Goal: Task Accomplishment & Management: Manage account settings

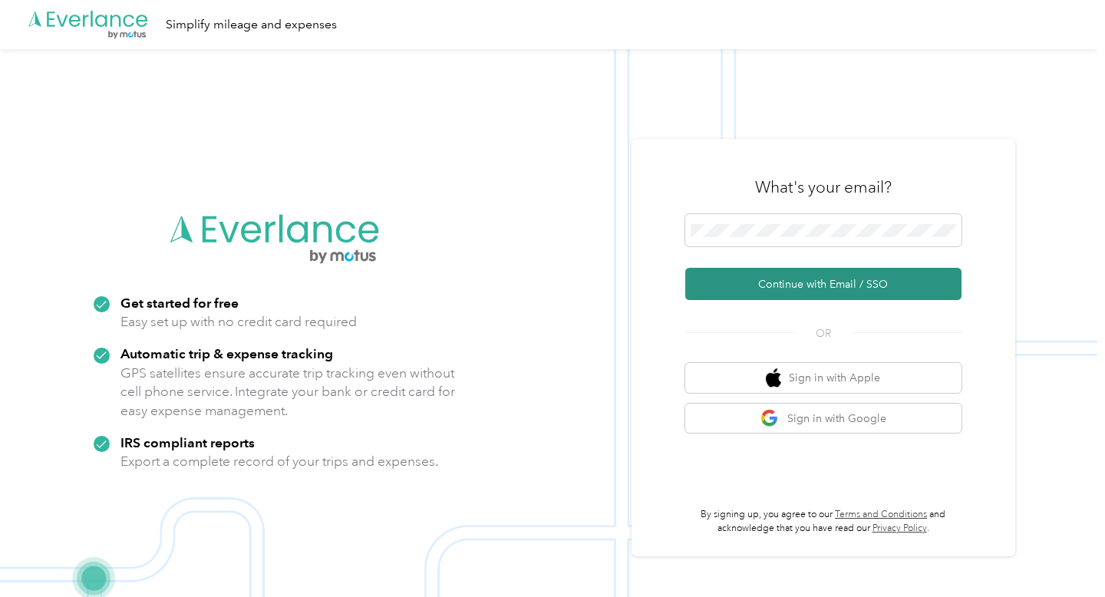
click at [846, 282] on button "Continue with Email / SSO" at bounding box center [823, 284] width 276 height 32
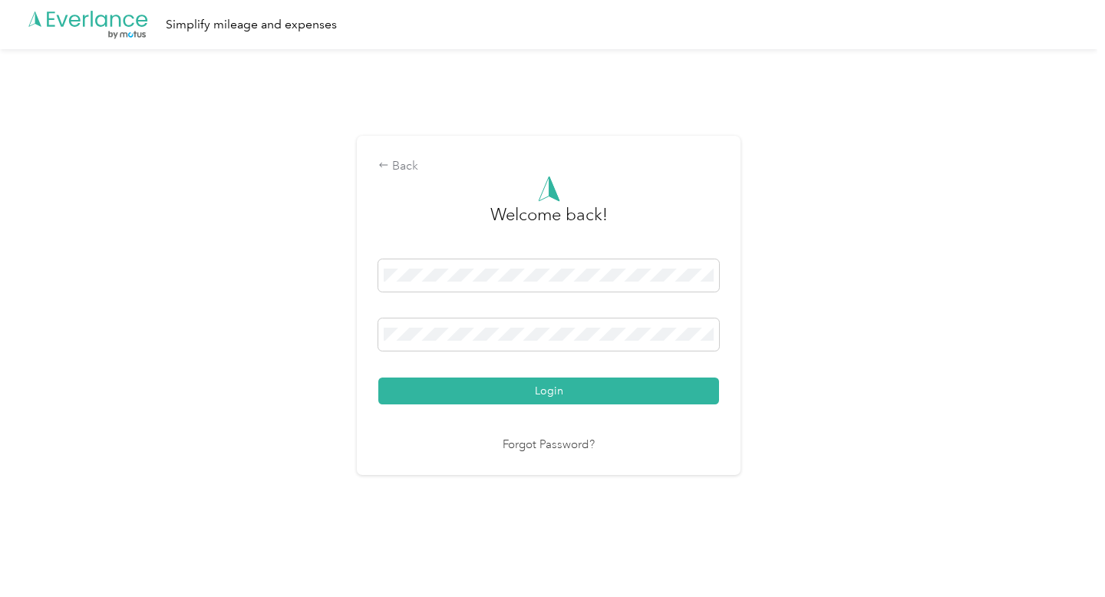
click at [624, 387] on button "Login" at bounding box center [548, 391] width 341 height 27
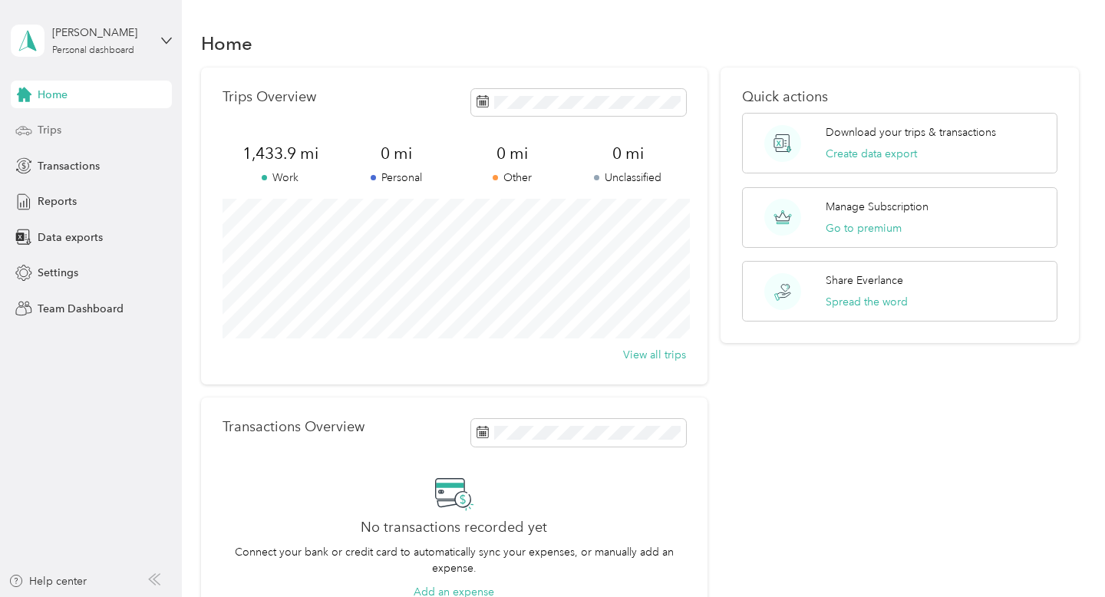
click at [64, 128] on div "Trips" at bounding box center [91, 131] width 161 height 28
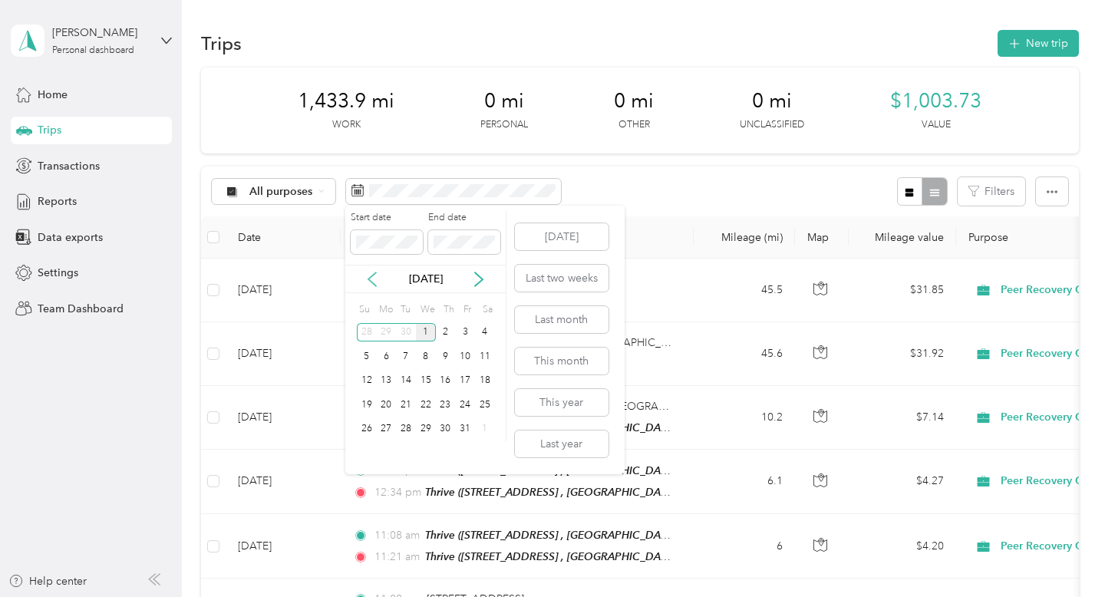
click at [370, 276] on icon at bounding box center [372, 279] width 15 height 15
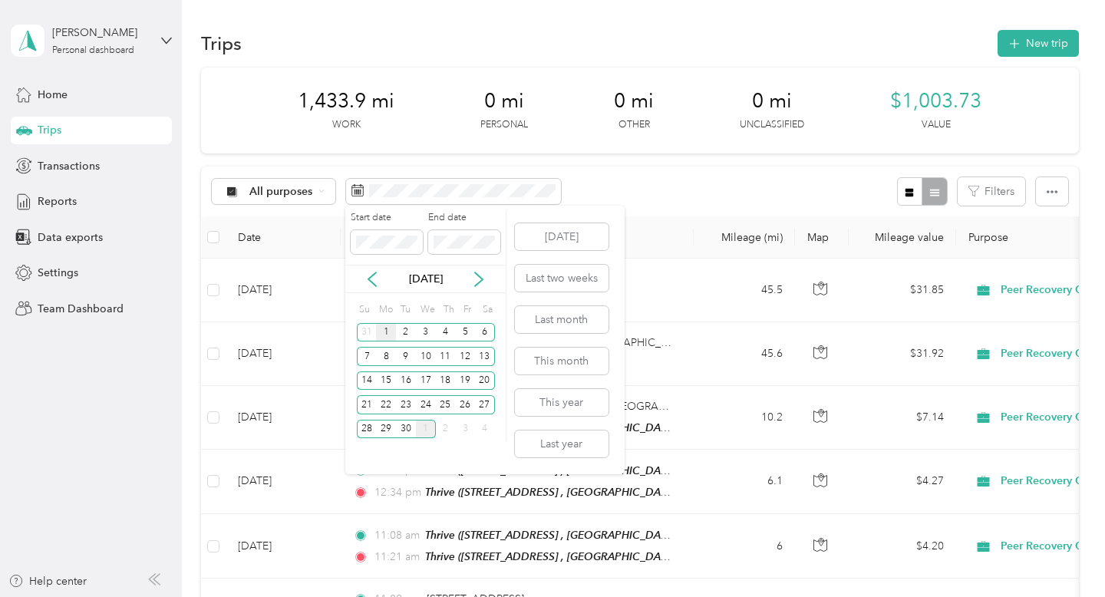
click at [386, 332] on div "1" at bounding box center [386, 332] width 20 height 19
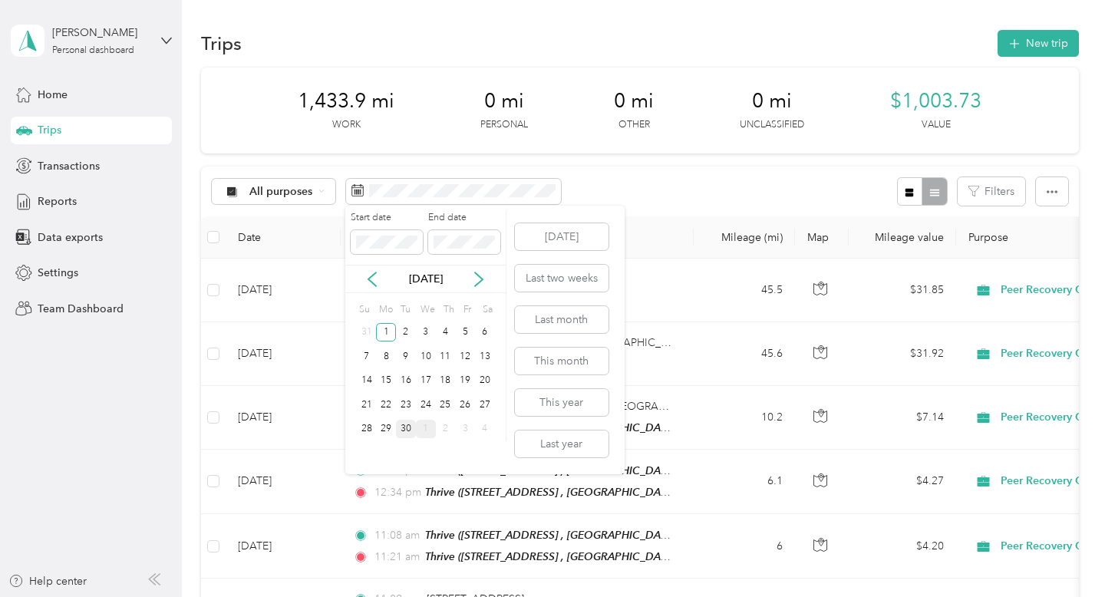
click at [408, 425] on div "30" at bounding box center [406, 429] width 20 height 19
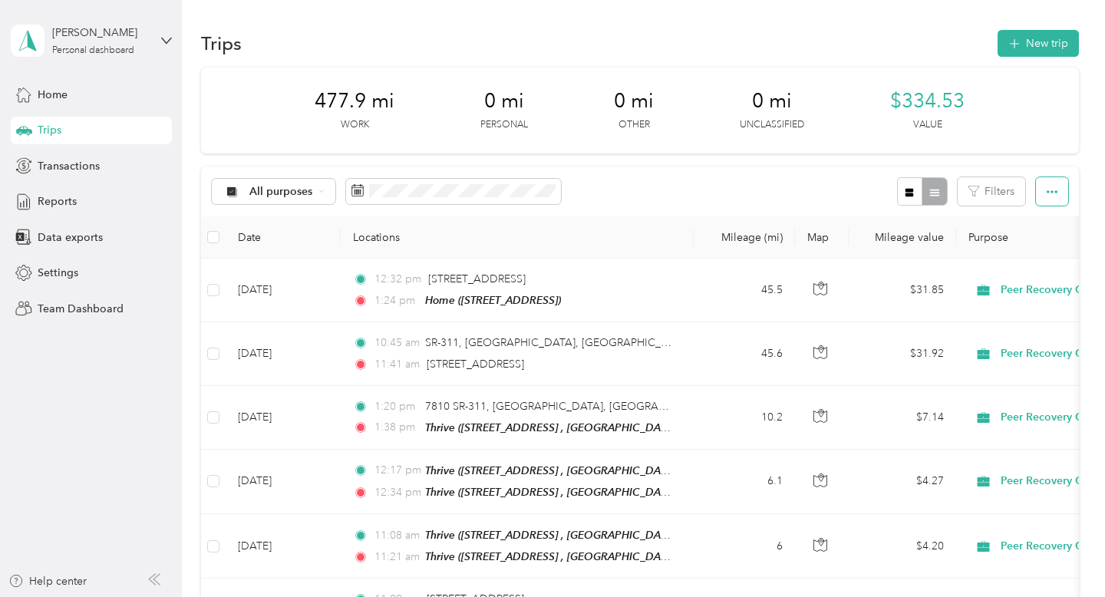
click at [1058, 195] on icon "button" at bounding box center [1052, 191] width 11 height 11
click at [1045, 248] on span "Export" at bounding box center [1037, 247] width 32 height 13
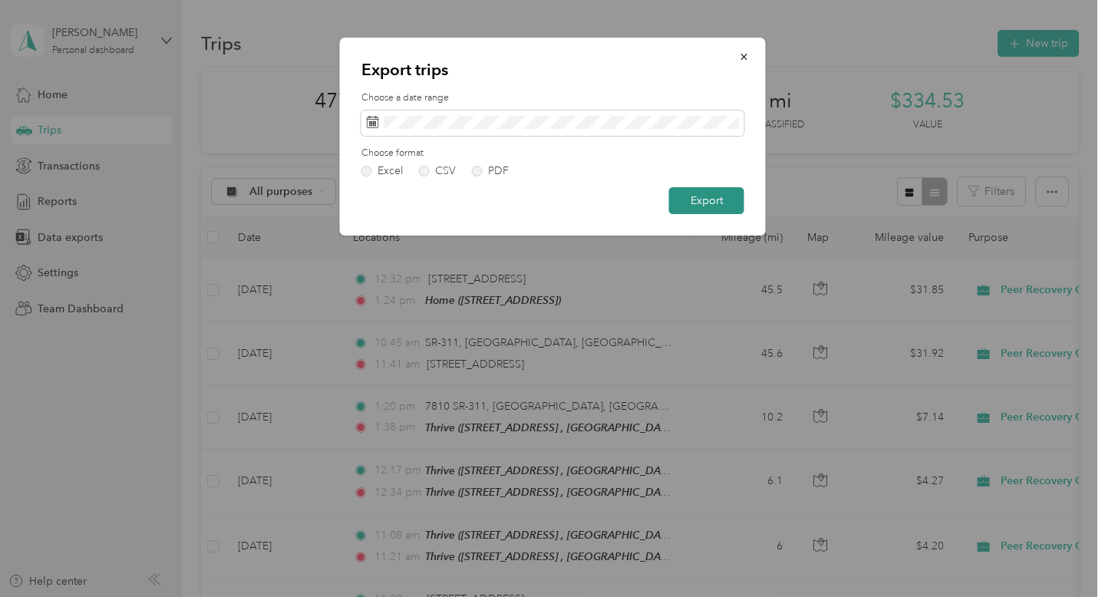
click at [732, 196] on button "Export" at bounding box center [706, 200] width 75 height 27
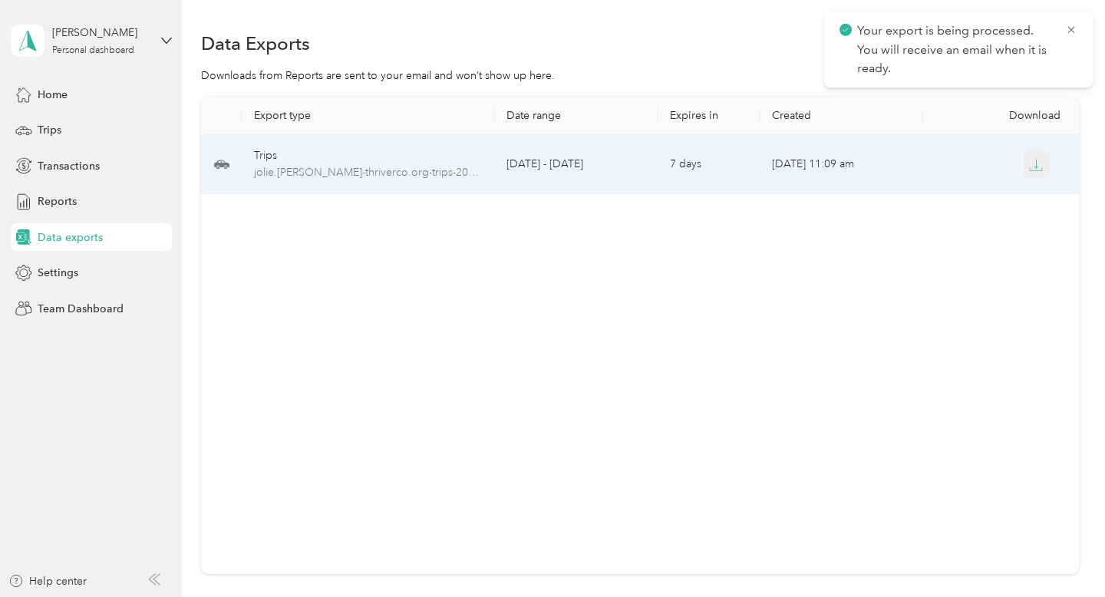
click at [1048, 162] on button "button" at bounding box center [1037, 164] width 28 height 28
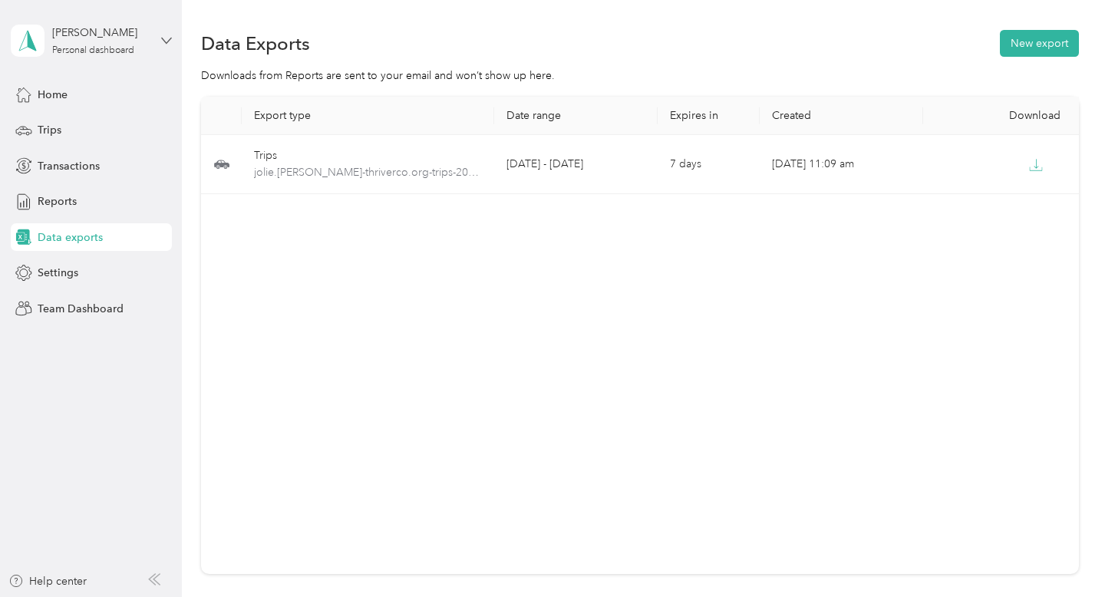
click at [167, 36] on icon at bounding box center [166, 40] width 11 height 11
click at [108, 130] on div "Log out" at bounding box center [215, 126] width 388 height 27
